Goal: Task Accomplishment & Management: Manage account settings

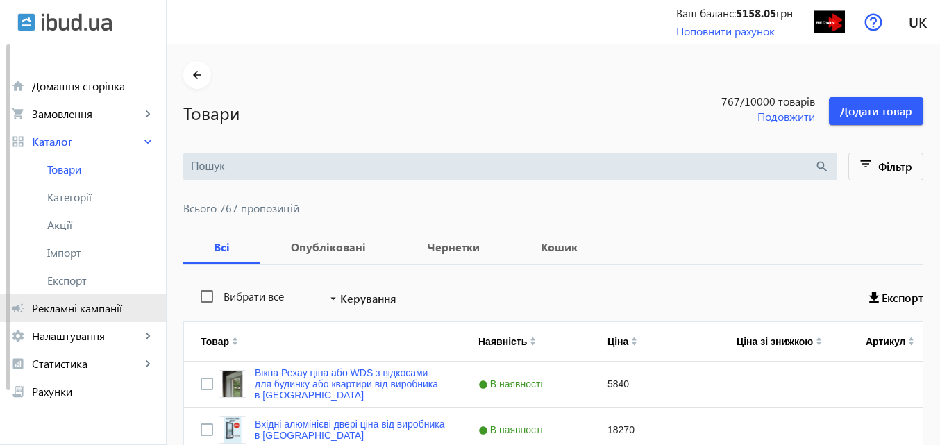
click at [112, 310] on span "Рекламні кампанії" at bounding box center [93, 308] width 123 height 14
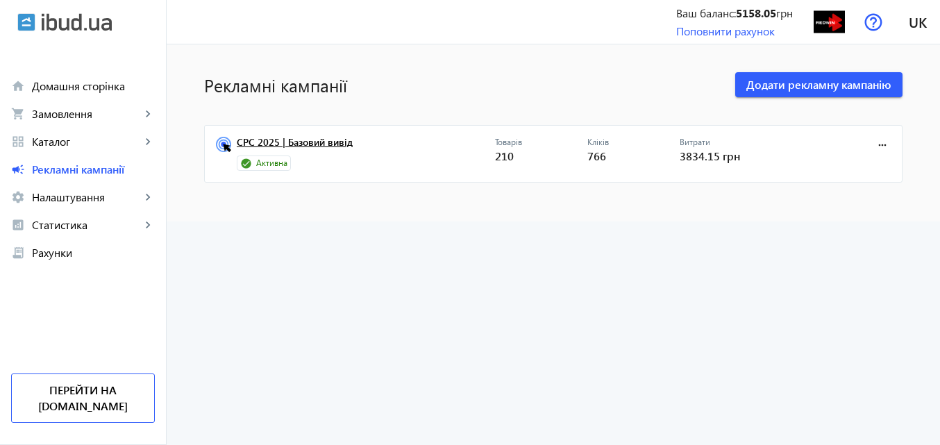
click at [327, 140] on link "CPC 2025 | Базовий вивід" at bounding box center [366, 146] width 258 height 19
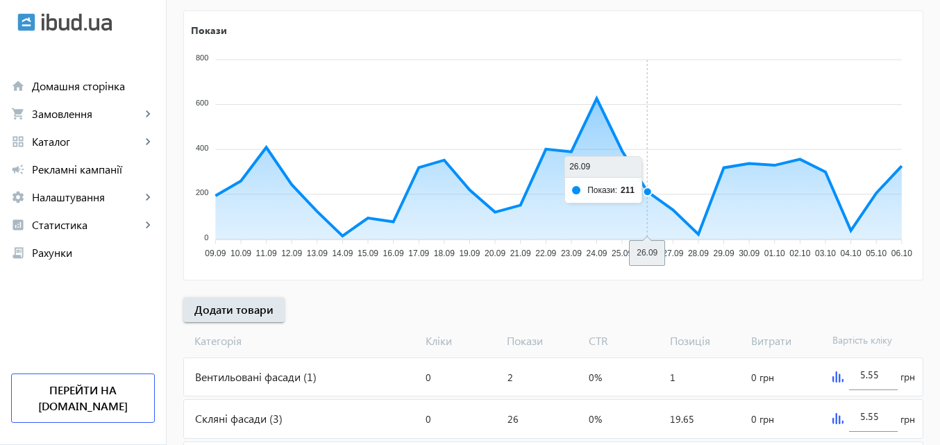
scroll to position [278, 0]
